Goal: Information Seeking & Learning: Learn about a topic

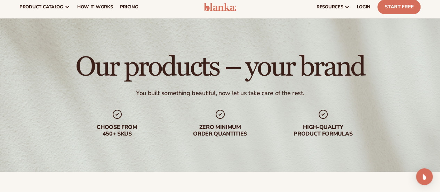
scroll to position [14, 0]
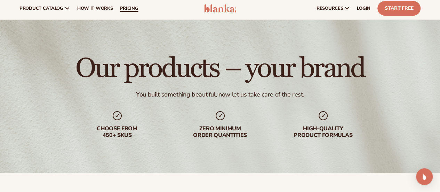
click at [124, 8] on span "pricing" at bounding box center [129, 9] width 18 height 6
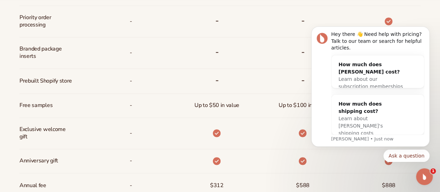
scroll to position [485, 0]
click at [428, 31] on icon "Dismiss notification" at bounding box center [428, 29] width 4 height 4
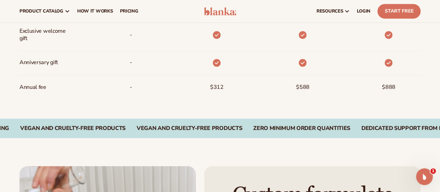
scroll to position [568, 0]
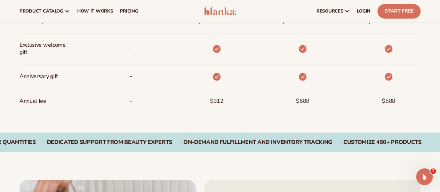
click at [138, 78] on div "-" at bounding box center [120, 77] width 86 height 24
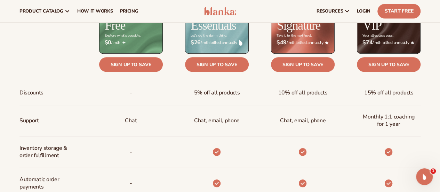
scroll to position [290, 0]
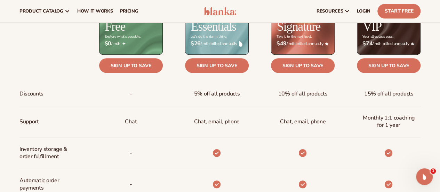
click at [132, 148] on p "-" at bounding box center [131, 153] width 2 height 13
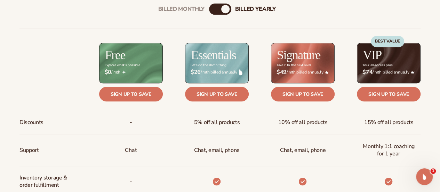
scroll to position [262, 0]
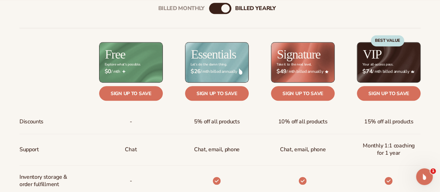
click at [211, 68] on span "$26 / mth billed annually" at bounding box center [217, 71] width 53 height 7
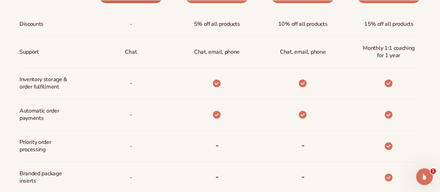
scroll to position [373, 0]
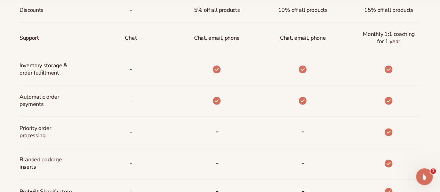
click at [54, 66] on span "Inventory storage &   order fulfillment" at bounding box center [43, 69] width 48 height 20
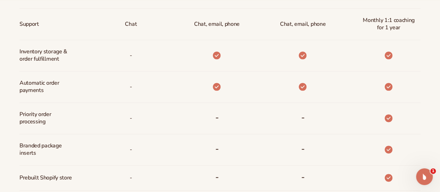
scroll to position [401, 0]
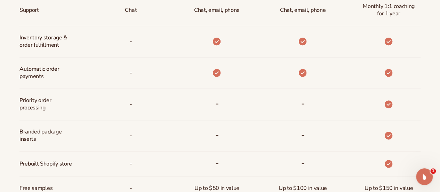
click at [54, 66] on span "Automatic order payments" at bounding box center [46, 73] width 54 height 20
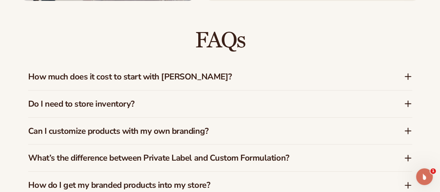
scroll to position [958, 0]
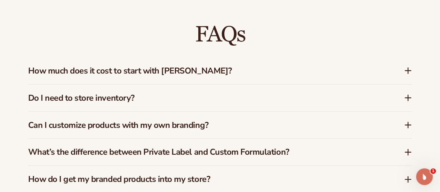
click at [409, 71] on icon at bounding box center [409, 71] width 6 height 0
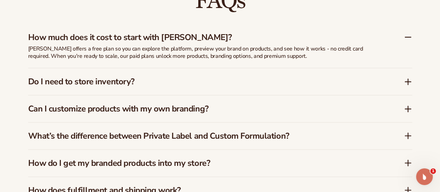
scroll to position [1000, 0]
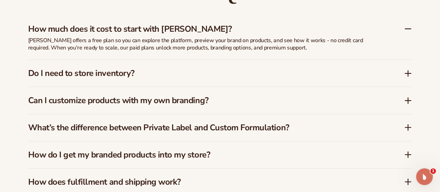
click at [409, 73] on icon at bounding box center [409, 73] width 6 height 0
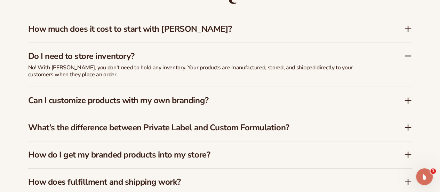
click at [209, 70] on p "No! With Blanka, you don't need to hold any inventory. Your products are manufa…" at bounding box center [202, 71] width 348 height 15
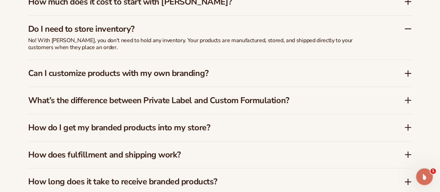
scroll to position [1028, 0]
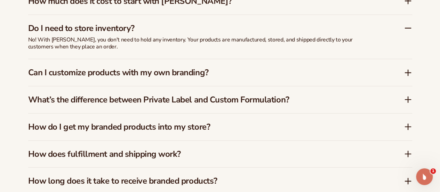
click at [408, 75] on icon at bounding box center [408, 73] width 0 height 6
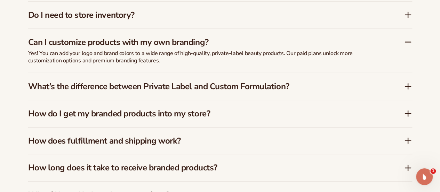
scroll to position [1042, 0]
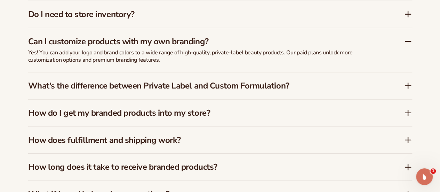
click at [407, 81] on icon at bounding box center [408, 85] width 8 height 8
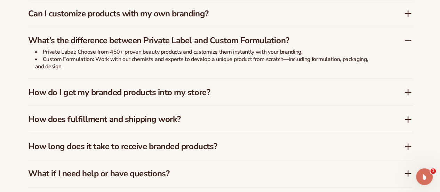
scroll to position [1097, 0]
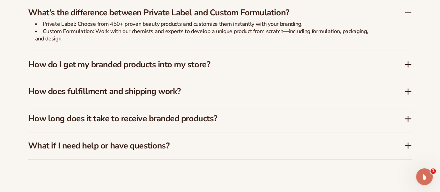
click at [409, 61] on icon at bounding box center [408, 64] width 8 height 8
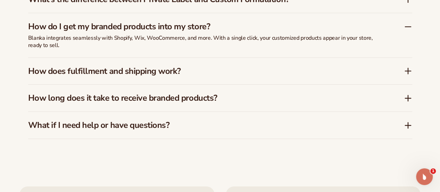
scroll to position [1111, 0]
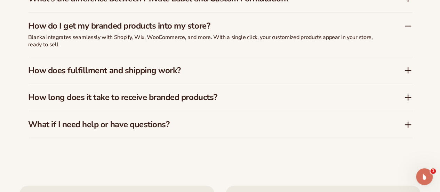
click at [407, 67] on icon at bounding box center [408, 70] width 8 height 8
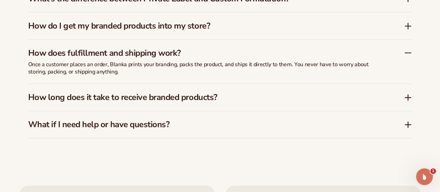
click at [408, 95] on icon at bounding box center [408, 98] width 0 height 6
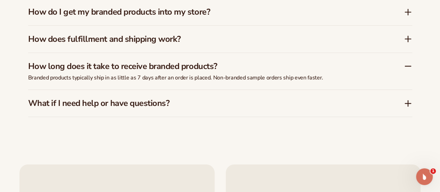
scroll to position [1139, 0]
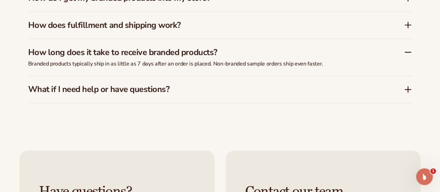
click at [408, 94] on div "What if I need help or have questions?" at bounding box center [220, 89] width 384 height 27
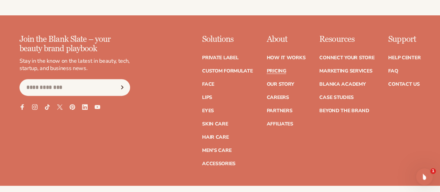
scroll to position [1446, 0]
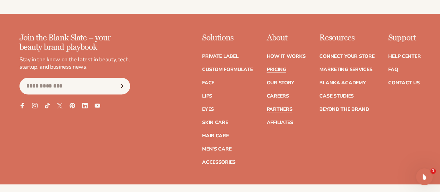
click at [267, 107] on link "Partners" at bounding box center [280, 109] width 26 height 5
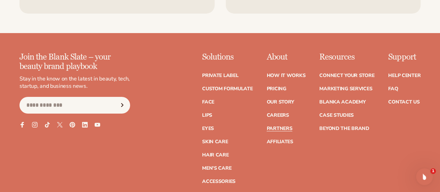
scroll to position [1212, 0]
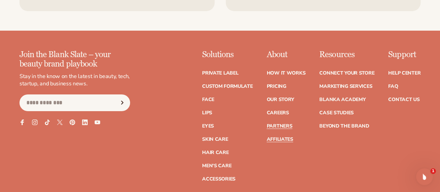
click at [267, 137] on link "Affiliates" at bounding box center [280, 139] width 26 height 5
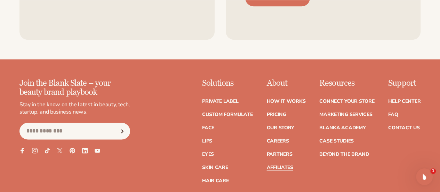
scroll to position [1769, 0]
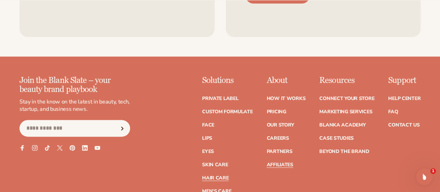
click at [202, 175] on link "Hair Care" at bounding box center [215, 177] width 26 height 5
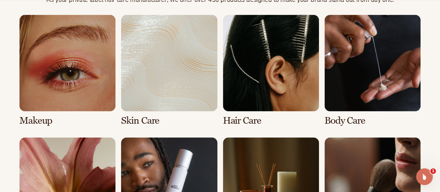
scroll to position [515, 0]
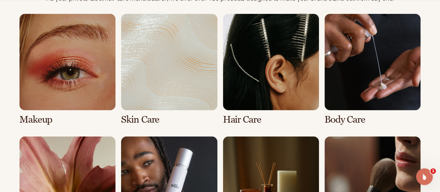
click at [261, 76] on link "3 / 8" at bounding box center [271, 69] width 96 height 111
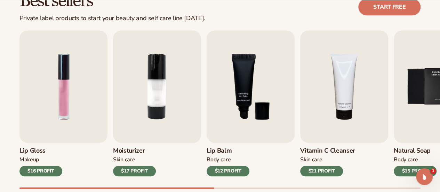
scroll to position [237, 0]
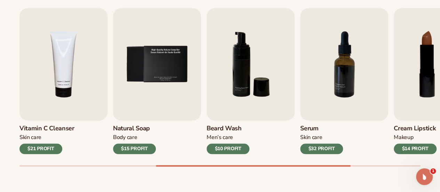
click at [264, 165] on div at bounding box center [219, 165] width 401 height 1
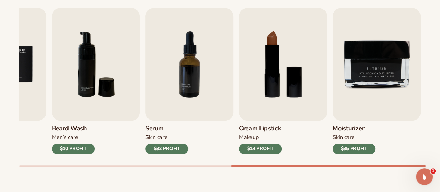
click at [372, 165] on div at bounding box center [219, 165] width 401 height 1
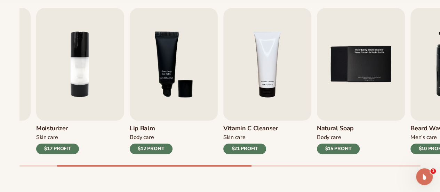
click at [154, 166] on div at bounding box center [219, 165] width 401 height 1
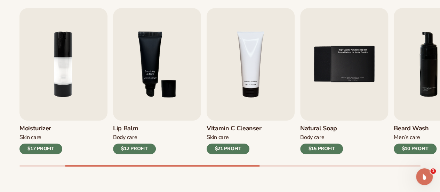
click at [43, 165] on div at bounding box center [219, 165] width 401 height 1
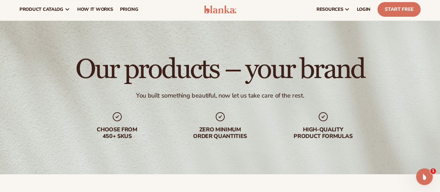
scroll to position [14, 0]
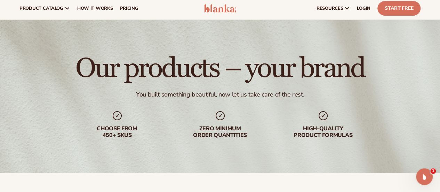
click at [126, 124] on div "Choose from 450+ Skus" at bounding box center [117, 124] width 89 height 29
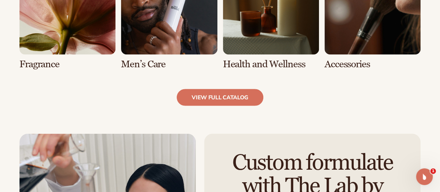
scroll to position [696, 0]
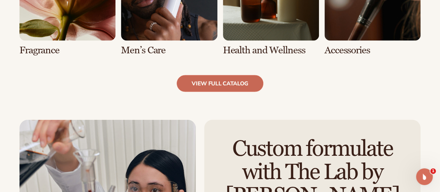
click at [212, 86] on link "view full catalog" at bounding box center [220, 83] width 87 height 17
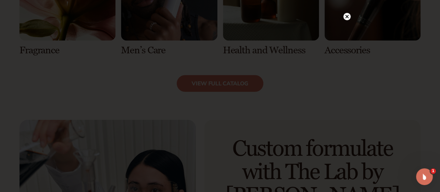
click at [346, 17] on circle at bounding box center [347, 16] width 7 height 7
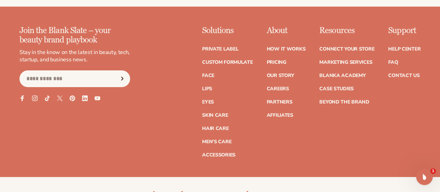
scroll to position [1212, 0]
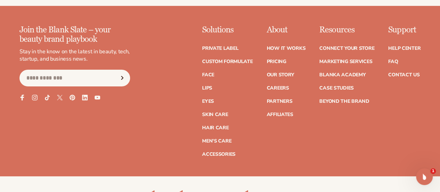
click at [23, 100] on icon at bounding box center [22, 97] width 6 height 6
click at [36, 99] on icon at bounding box center [34, 97] width 3 height 3
